Goal: Task Accomplishment & Management: Complete application form

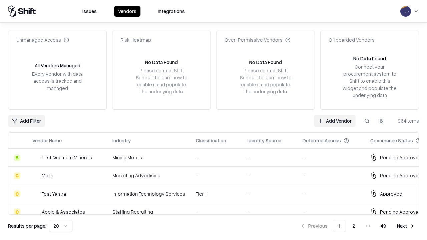
click at [335, 121] on link "Add Vendor" at bounding box center [335, 121] width 42 height 12
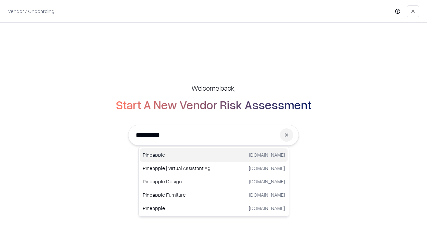
click at [214, 155] on div "Pineapple [DOMAIN_NAME]" at bounding box center [214, 155] width 148 height 13
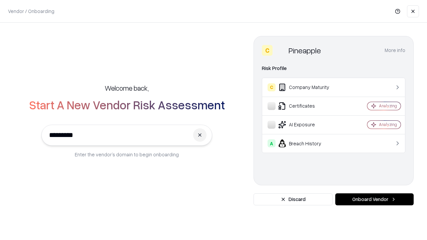
type input "*********"
click at [374, 200] on button "Onboard Vendor" at bounding box center [374, 200] width 78 height 12
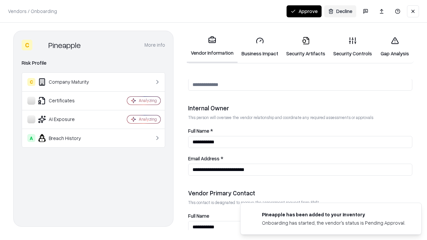
scroll to position [346, 0]
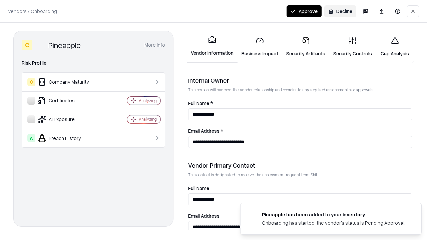
click at [260, 47] on link "Business Impact" at bounding box center [260, 46] width 45 height 31
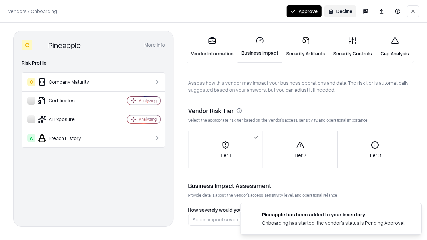
click at [306, 47] on link "Security Artifacts" at bounding box center [305, 46] width 47 height 31
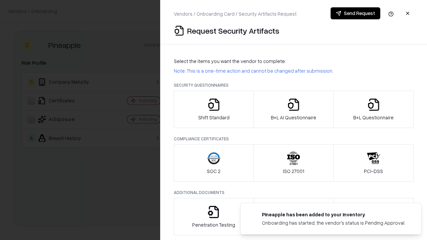
click at [214, 109] on icon "button" at bounding box center [213, 104] width 13 height 13
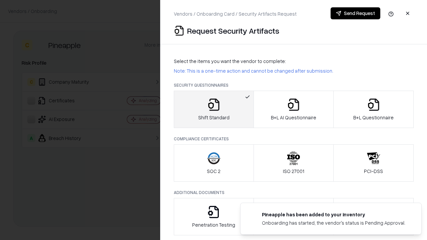
click at [355, 13] on button "Send Request" at bounding box center [356, 13] width 50 height 12
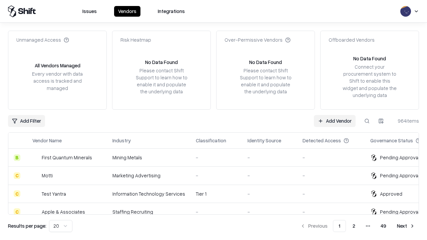
click at [367, 121] on button at bounding box center [367, 121] width 12 height 12
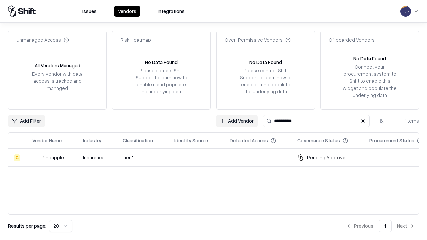
type input "*********"
click at [218, 158] on div "-" at bounding box center [197, 157] width 44 height 7
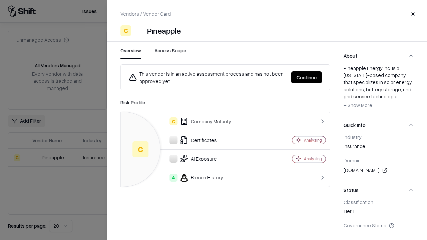
click at [307, 77] on button "Continue" at bounding box center [306, 77] width 31 height 12
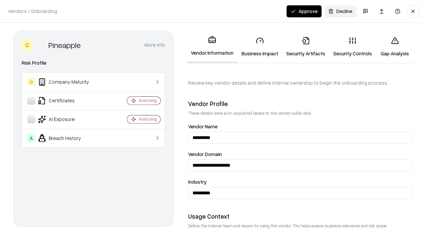
click at [306, 47] on link "Security Artifacts" at bounding box center [305, 46] width 47 height 31
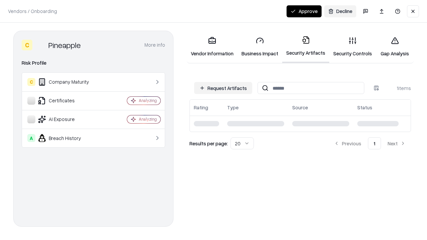
click at [304, 11] on button "Approve" at bounding box center [304, 11] width 35 height 12
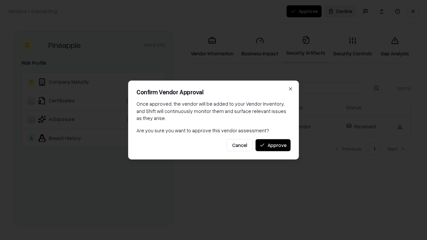
click at [273, 145] on button "Approve" at bounding box center [273, 145] width 35 height 12
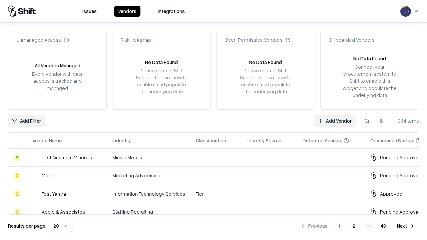
type input "*********"
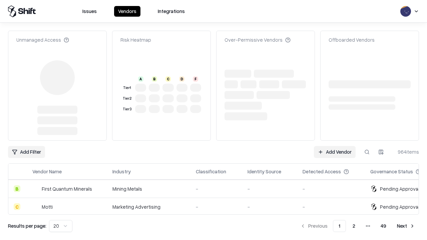
click at [335, 146] on link "Add Vendor" at bounding box center [335, 152] width 42 height 12
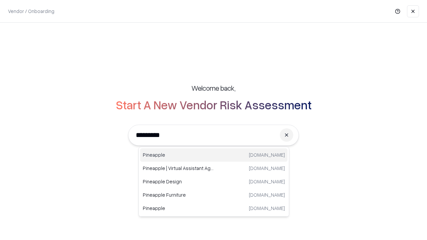
click at [214, 155] on div "Pineapple [DOMAIN_NAME]" at bounding box center [214, 155] width 148 height 13
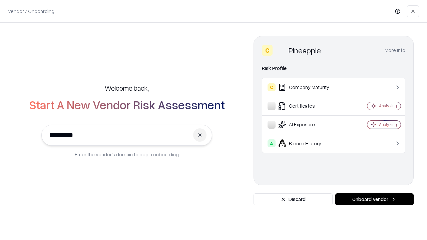
type input "*********"
click at [374, 200] on button "Onboard Vendor" at bounding box center [374, 200] width 78 height 12
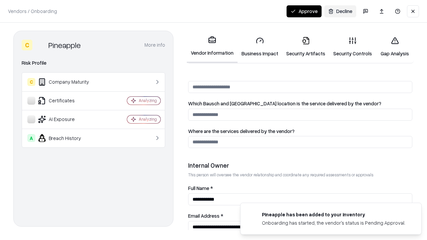
scroll to position [346, 0]
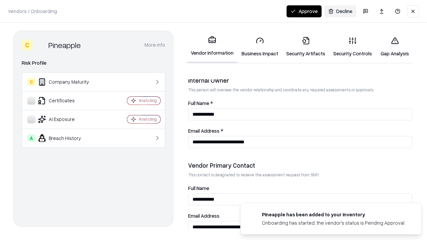
click at [304, 11] on button "Approve" at bounding box center [304, 11] width 35 height 12
